Goal: Check status: Check status

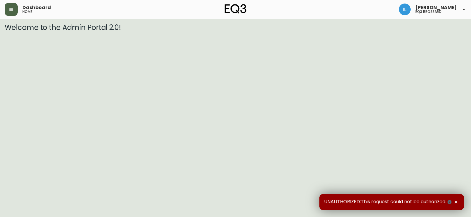
click at [12, 15] on button "button" at bounding box center [11, 9] width 13 height 13
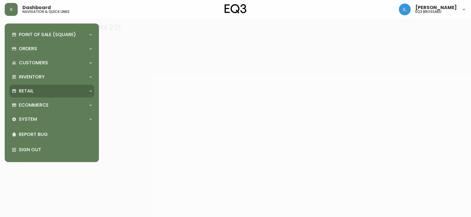
click at [49, 89] on div "Retail" at bounding box center [49, 91] width 74 height 6
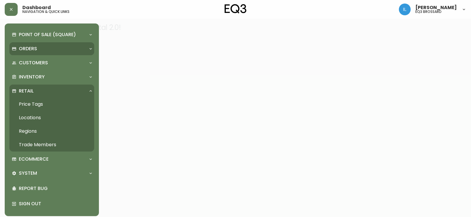
click at [39, 51] on div "Orders" at bounding box center [49, 49] width 74 height 6
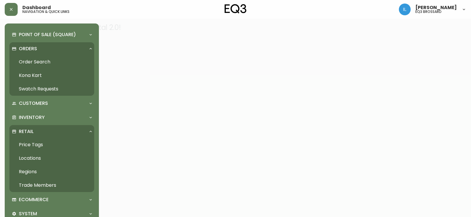
click at [37, 63] on link "Order Search" at bounding box center [51, 62] width 85 height 14
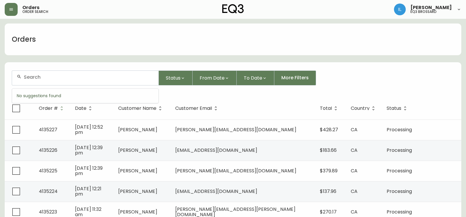
click at [81, 76] on input "text" at bounding box center [89, 77] width 130 height 6
paste input "4133011"
type input "4133011"
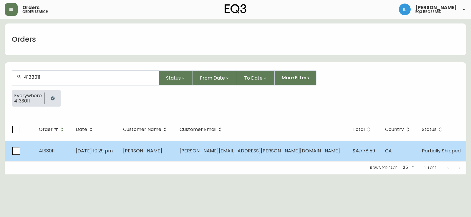
click at [67, 152] on td "4133011" at bounding box center [52, 151] width 37 height 21
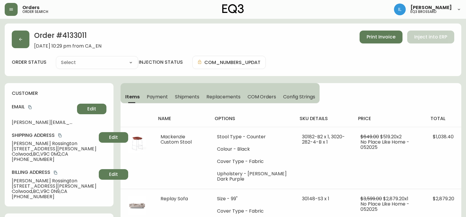
type input "Partially Shipped"
select select "PARTIALLY_SHIPPED"
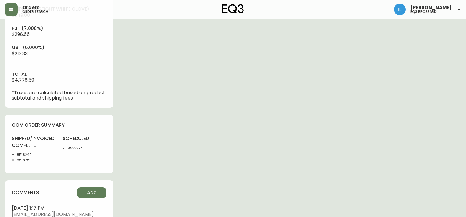
scroll to position [265, 0]
